Goal: Information Seeking & Learning: Learn about a topic

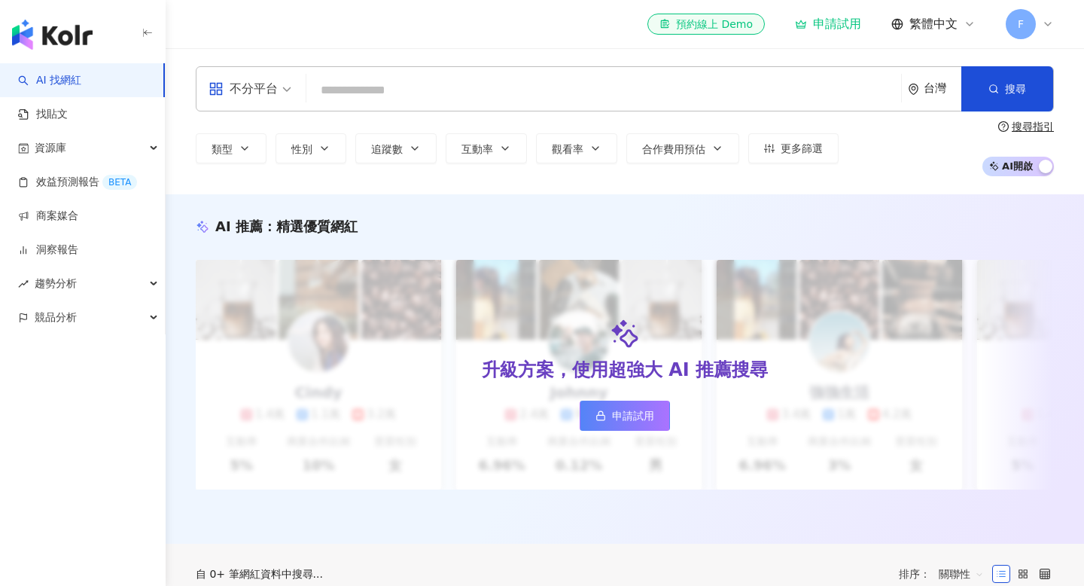
click at [398, 93] on input "search" at bounding box center [603, 90] width 583 height 29
type input "*"
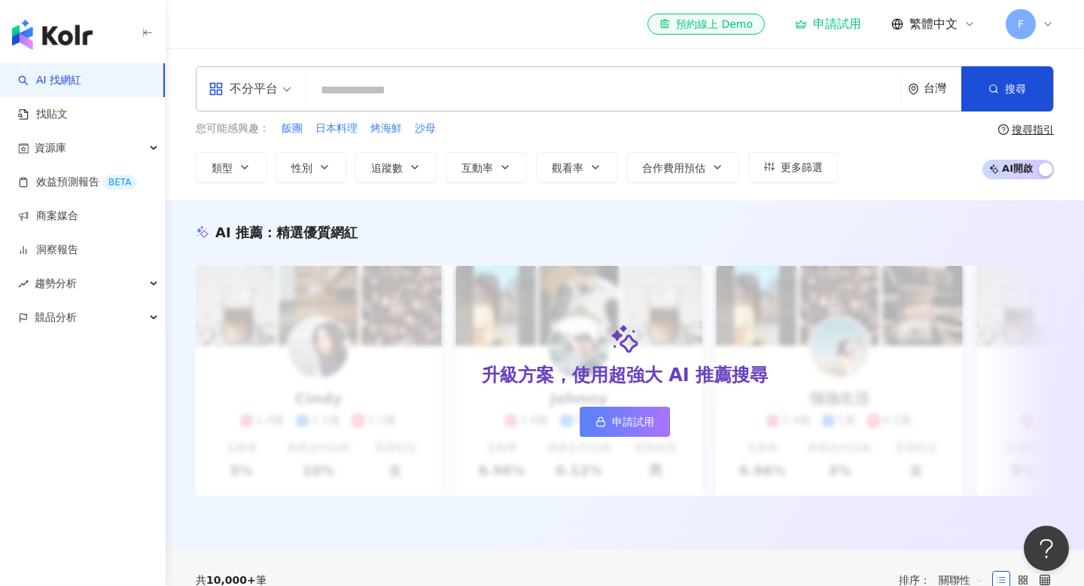
click at [374, 76] on input "search" at bounding box center [603, 90] width 583 height 29
type input "*"
type input "**"
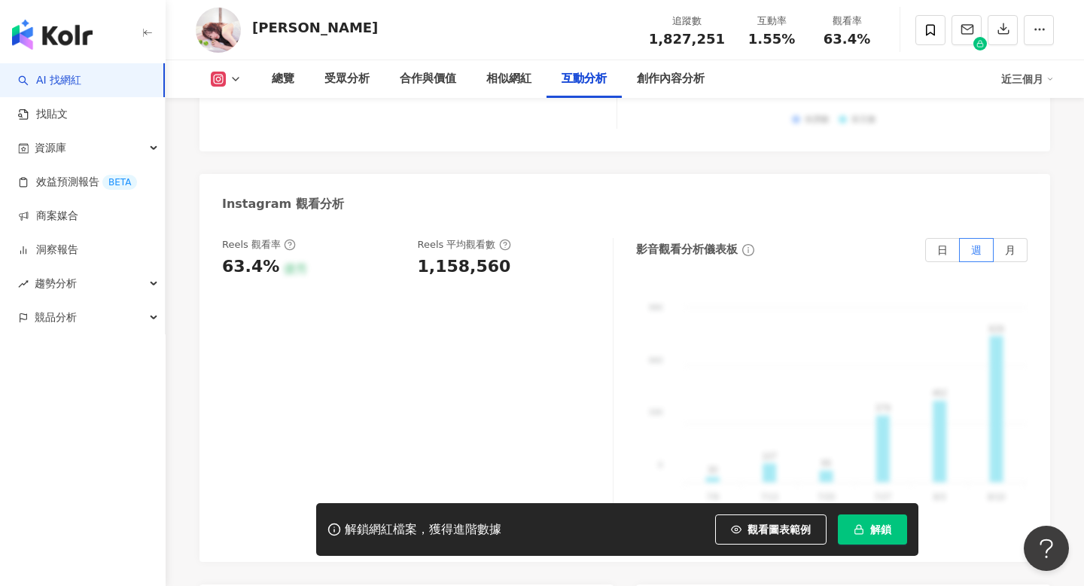
scroll to position [3377, 0]
